Goal: Check status

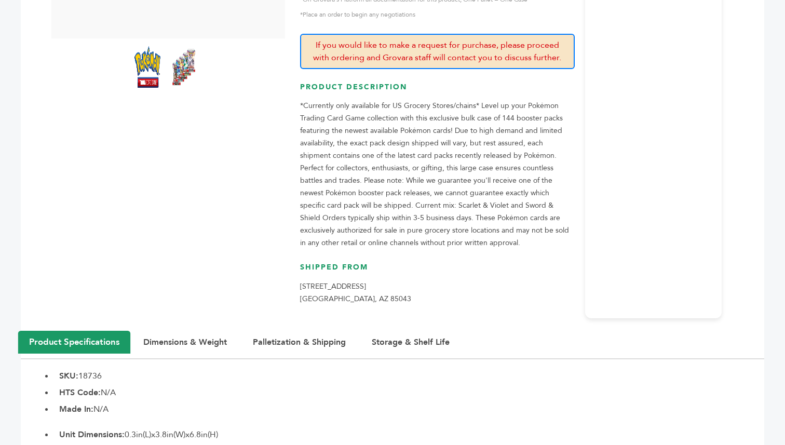
scroll to position [315, 0]
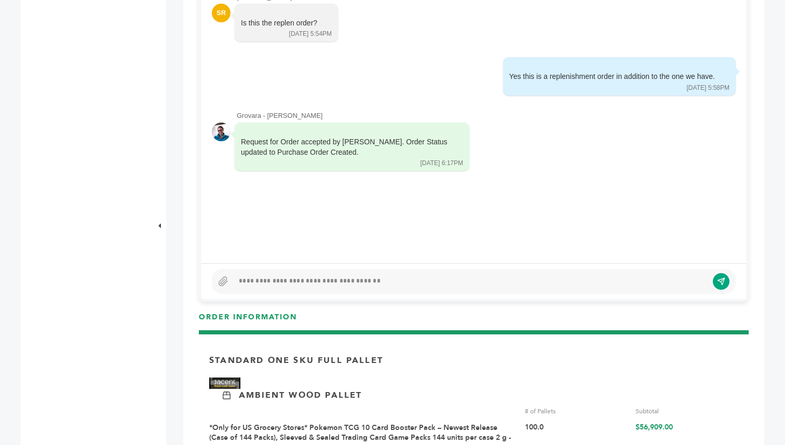
scroll to position [379, 0]
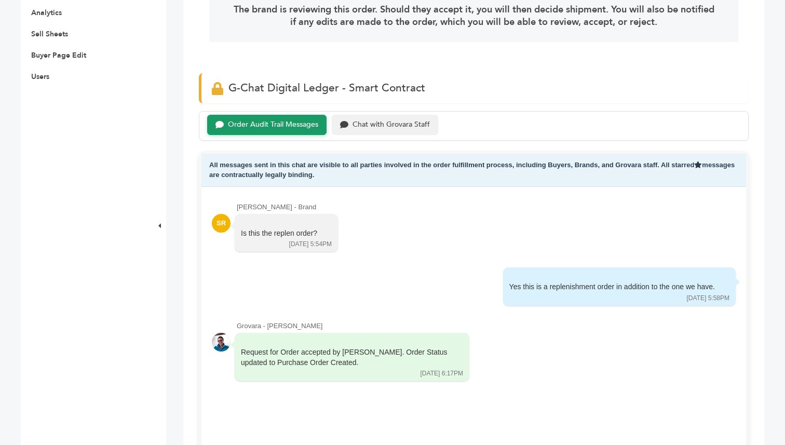
click at [360, 120] on div "Chat with Grovara Staff" at bounding box center [391, 124] width 77 height 9
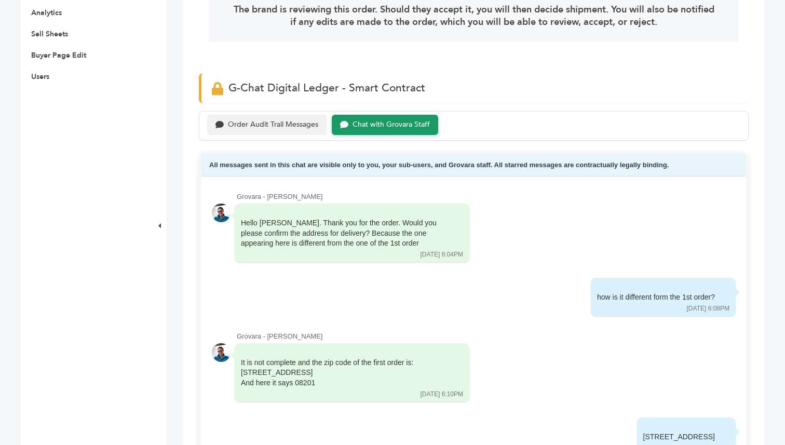
click at [296, 125] on div "Order Audit Trail Messages" at bounding box center [273, 124] width 90 height 9
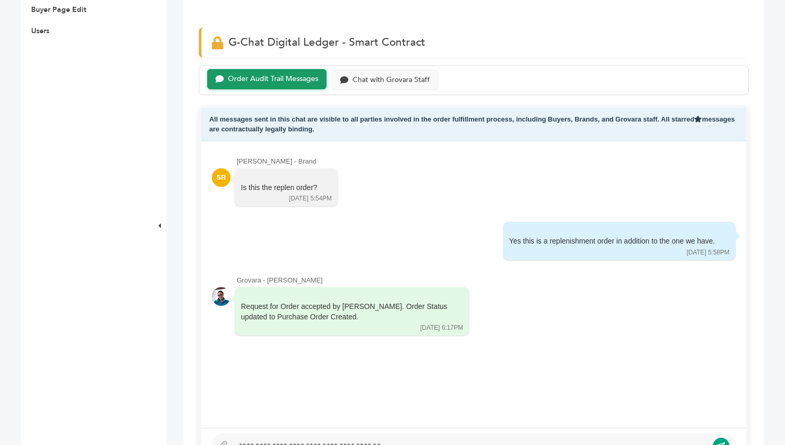
scroll to position [425, 0]
click at [385, 78] on div "Chat with Grovara Staff" at bounding box center [391, 78] width 77 height 9
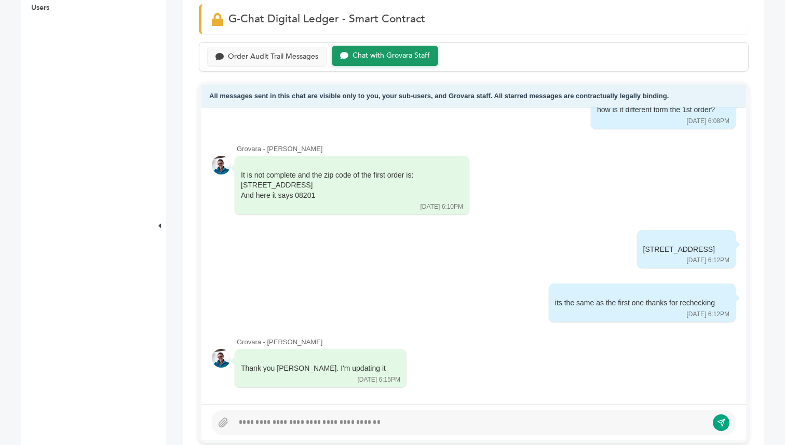
scroll to position [447, 0]
